Goal: Transaction & Acquisition: Purchase product/service

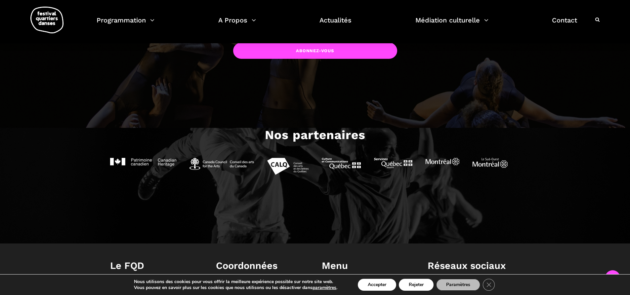
scroll to position [760, 0]
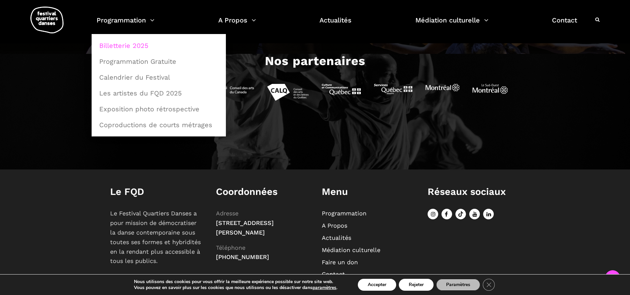
click at [140, 42] on link "Billetterie 2025" at bounding box center [158, 45] width 127 height 15
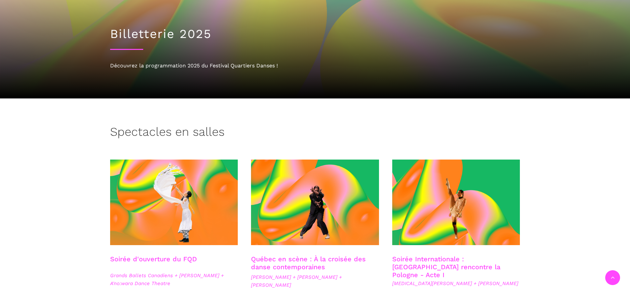
scroll to position [165, 0]
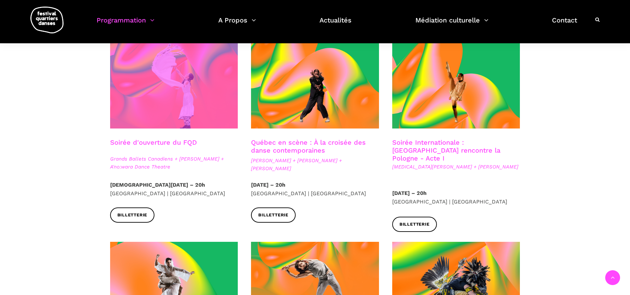
click at [184, 117] on span at bounding box center [174, 86] width 128 height 86
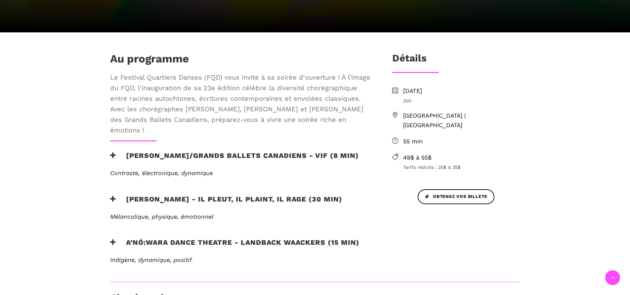
scroll to position [198, 0]
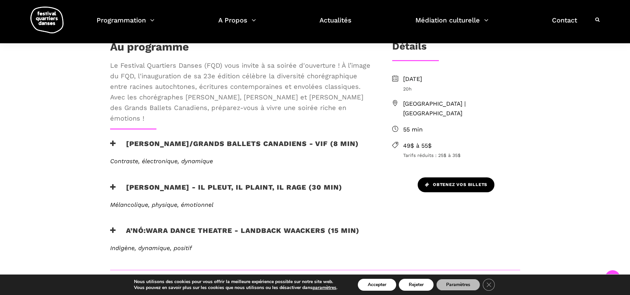
click at [468, 181] on span "Obtenez vos billets" at bounding box center [456, 184] width 62 height 7
